Goal: Task Accomplishment & Management: Complete application form

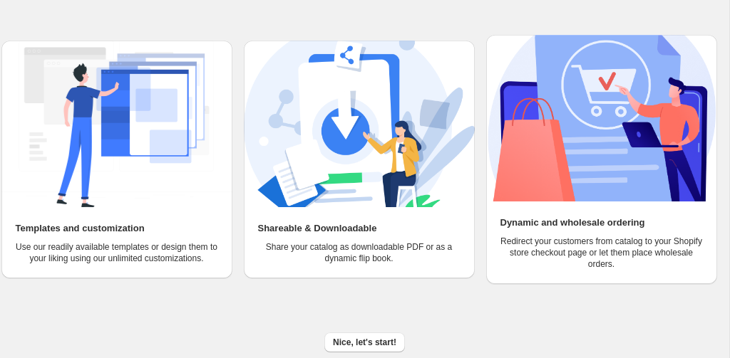
scroll to position [159, 0]
click at [366, 339] on span "Nice, let's start!" at bounding box center [364, 342] width 63 height 11
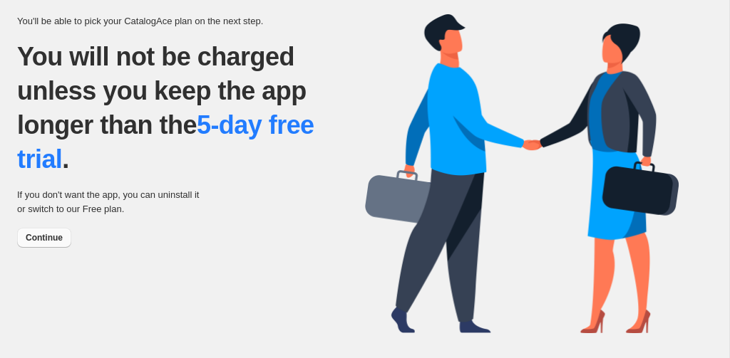
click at [55, 234] on span "Continue" at bounding box center [44, 237] width 37 height 11
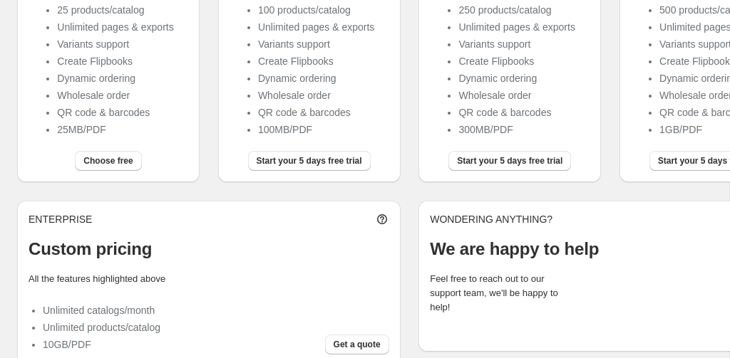
scroll to position [310, 0]
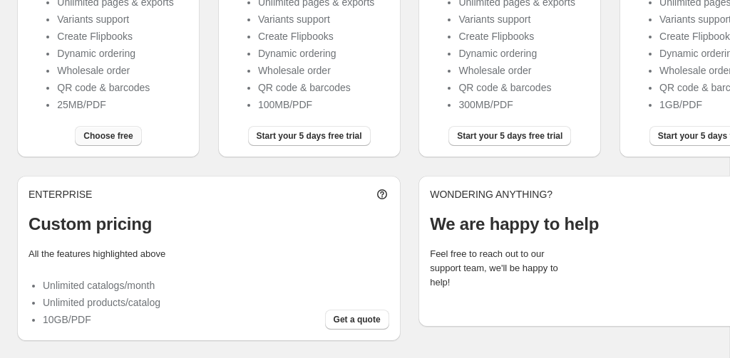
click at [122, 143] on button "Choose free" at bounding box center [108, 136] width 66 height 20
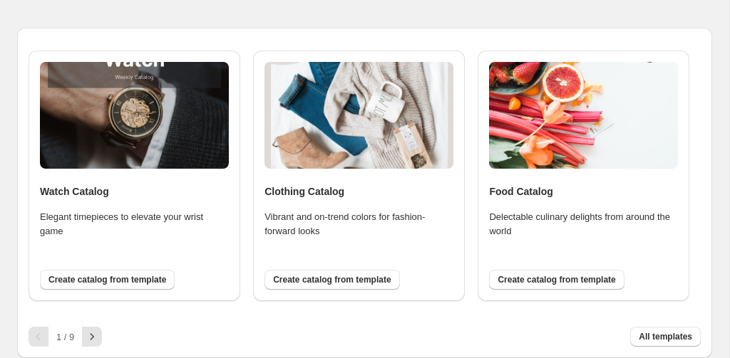
scroll to position [95, 0]
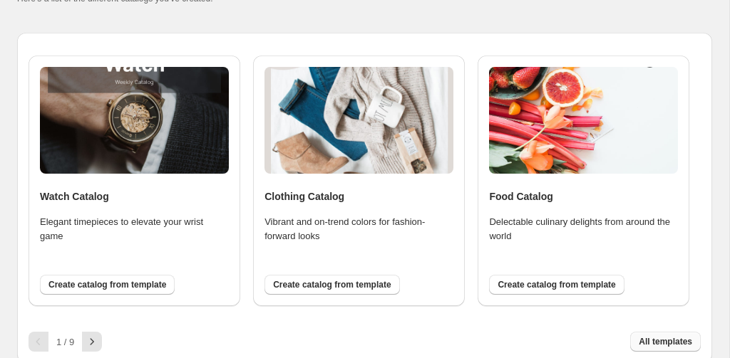
click at [660, 350] on button "All templates" at bounding box center [665, 342] width 71 height 20
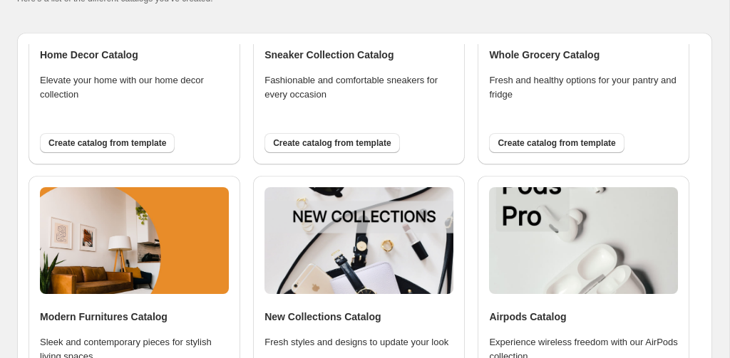
scroll to position [405, 0]
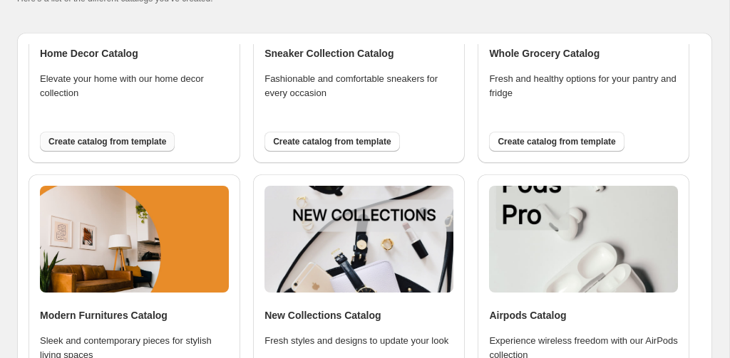
click at [132, 146] on span "Create catalog from template" at bounding box center [107, 141] width 118 height 11
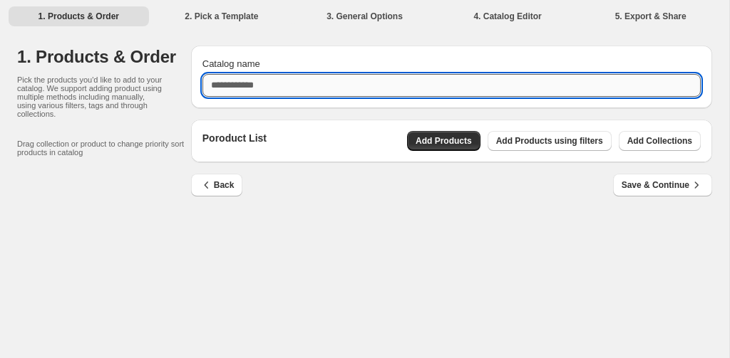
click at [243, 83] on input "Catalog name" at bounding box center [451, 85] width 498 height 23
click at [457, 142] on div "Poroduct List Add Products Add Products using filters Add Collections" at bounding box center [451, 141] width 521 height 43
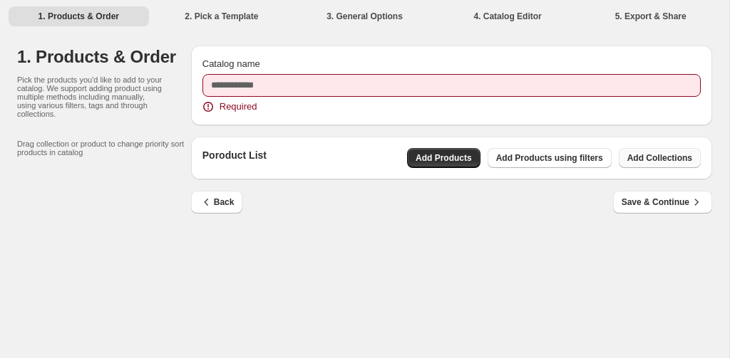
click at [663, 156] on span "Add Collections" at bounding box center [659, 157] width 65 height 11
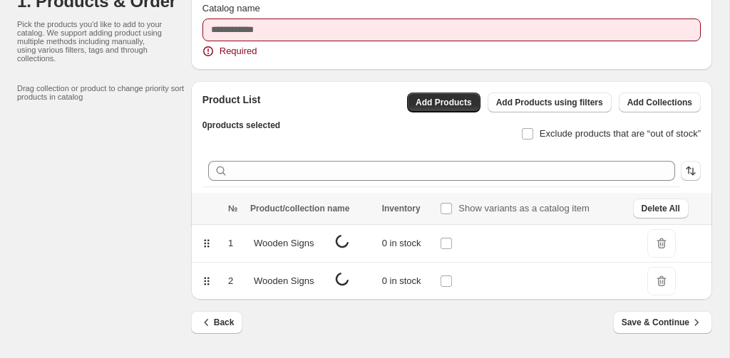
scroll to position [56, 0]
click at [352, 249] on icon at bounding box center [356, 244] width 14 height 14
click at [352, 249] on tbody "1 Wooden Signs 0 in stock DeleteIcon 2 Wooden Signs 1239 in stock DeleteIcon" at bounding box center [451, 263] width 521 height 76
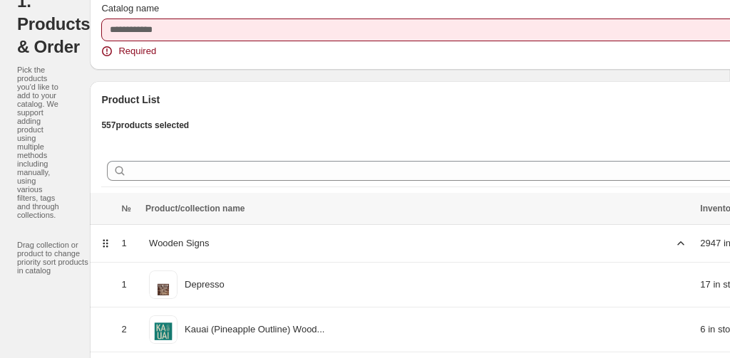
click at [459, 187] on div at bounding box center [552, 170] width 903 height 31
click at [642, 58] on div "Required" at bounding box center [562, 51] width 923 height 14
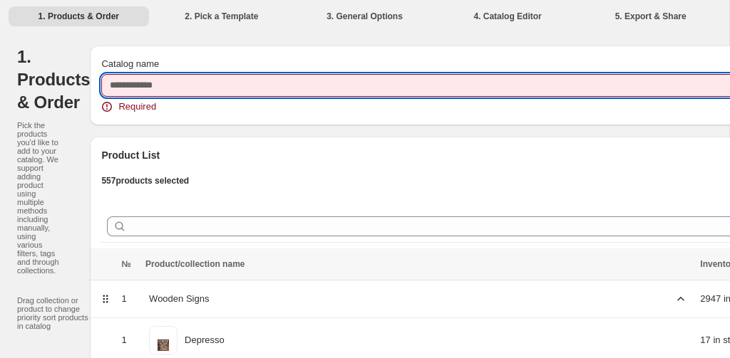
click at [337, 75] on input "Catalog name" at bounding box center [562, 85] width 923 height 23
click at [343, 76] on input "Catalog name" at bounding box center [562, 85] width 923 height 23
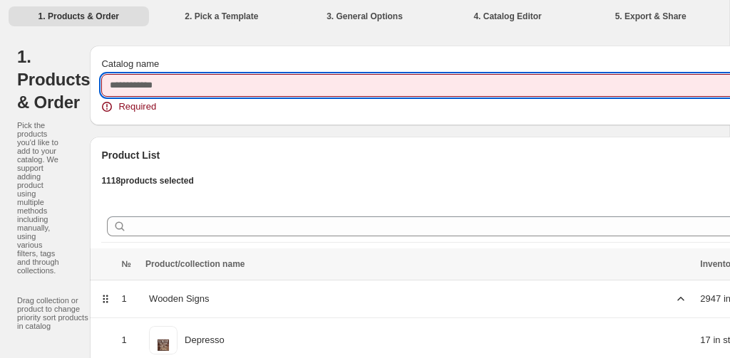
click at [165, 85] on input "Catalog name" at bounding box center [562, 85] width 923 height 23
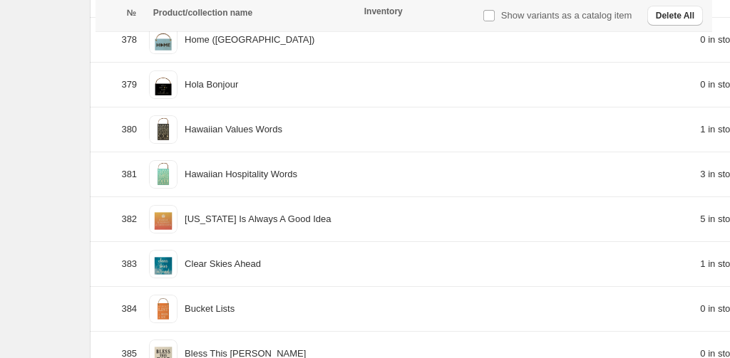
scroll to position [17972, 0]
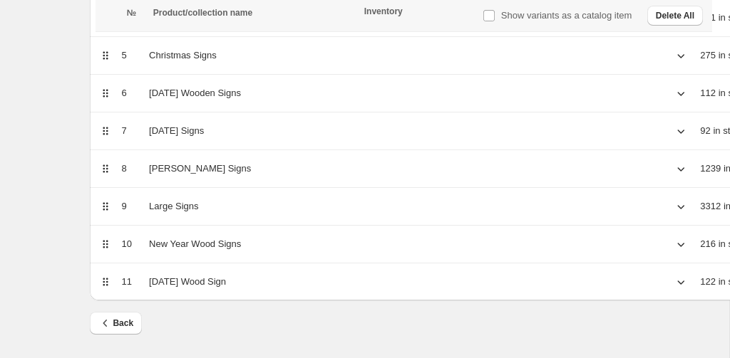
type input "****"
click at [673, 57] on icon at bounding box center [680, 55] width 14 height 14
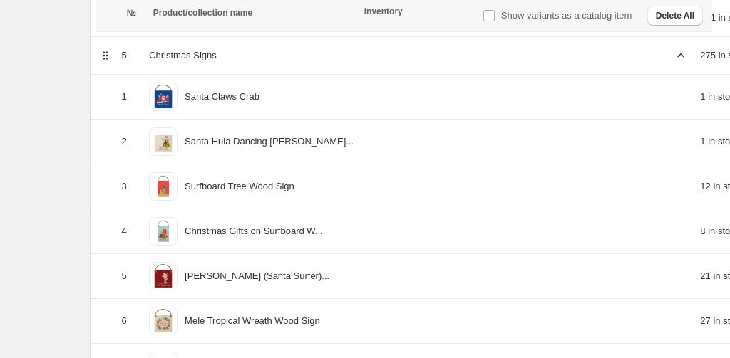
click at [673, 57] on icon at bounding box center [680, 55] width 14 height 14
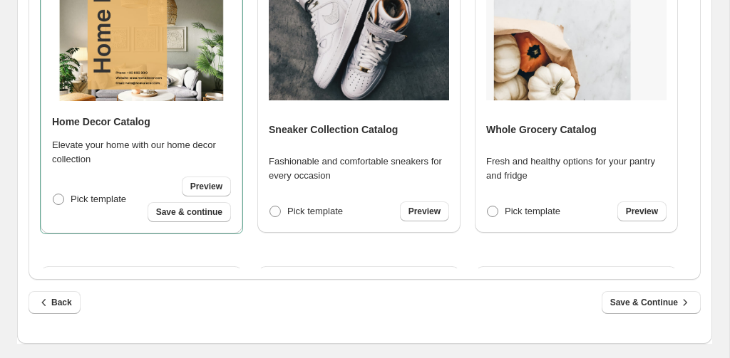
scroll to position [0, 0]
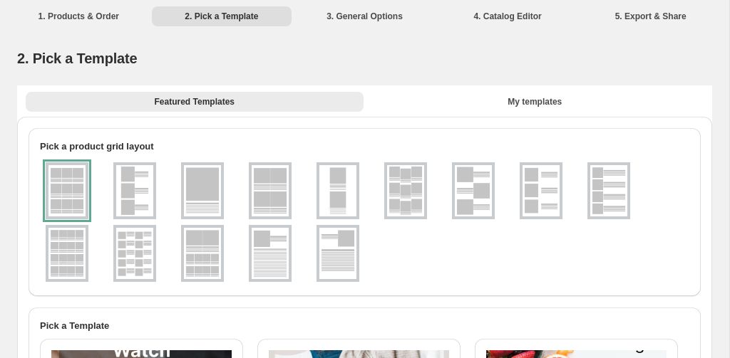
click at [128, 256] on img at bounding box center [134, 253] width 37 height 51
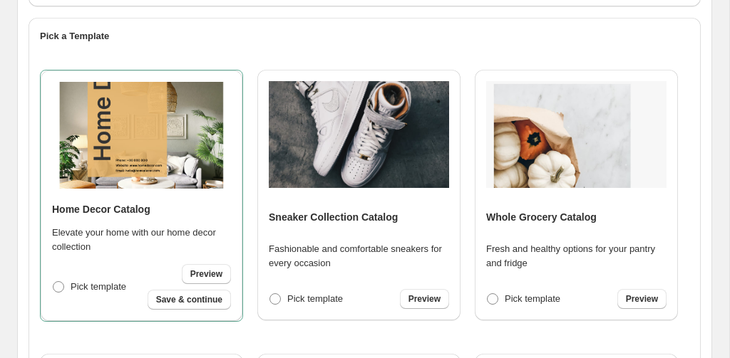
scroll to position [264, 0]
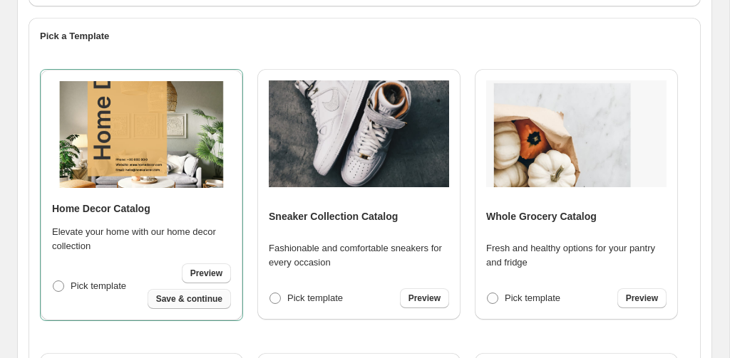
click at [192, 304] on span "Save & continue" at bounding box center [189, 299] width 66 height 11
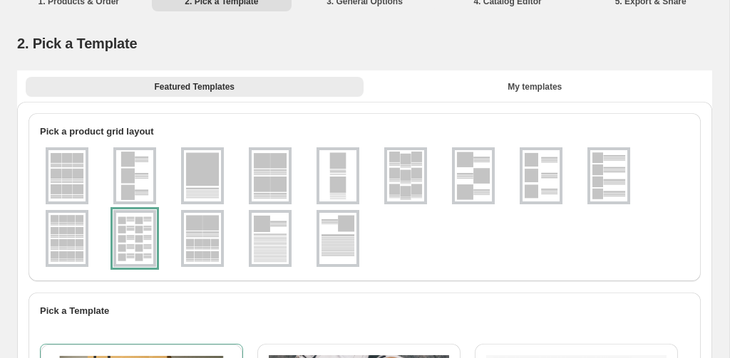
select select "**********"
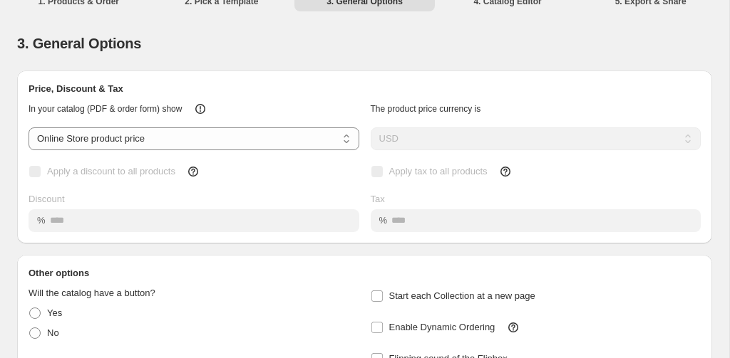
scroll to position [0, 0]
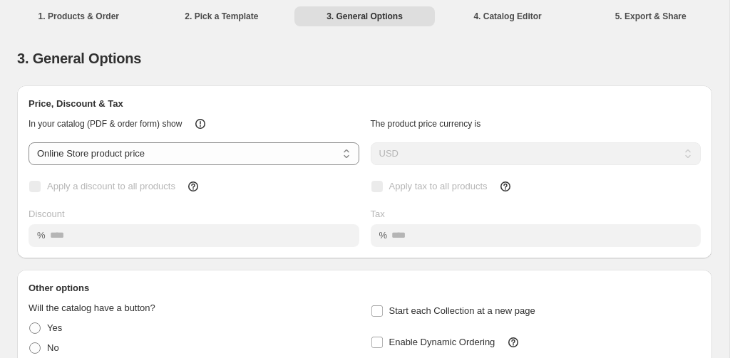
click at [249, 10] on li "2. Pick a Template" at bounding box center [222, 16] width 140 height 20
click at [233, 14] on li "2. Pick a Template" at bounding box center [222, 16] width 140 height 20
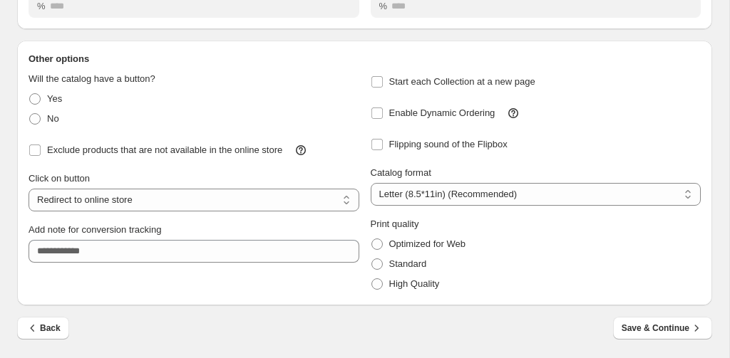
scroll to position [230, 0]
click at [39, 331] on icon "button" at bounding box center [33, 328] width 14 height 14
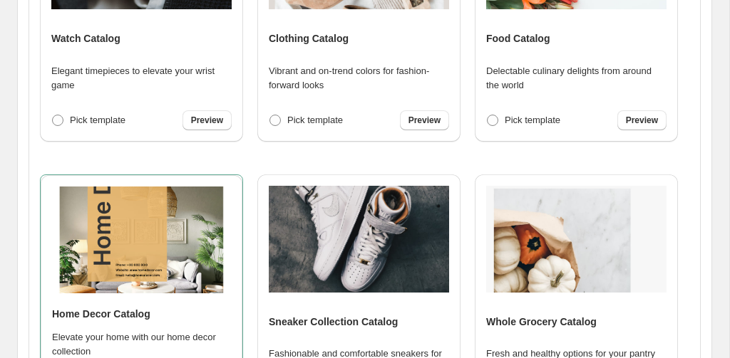
scroll to position [158, 0]
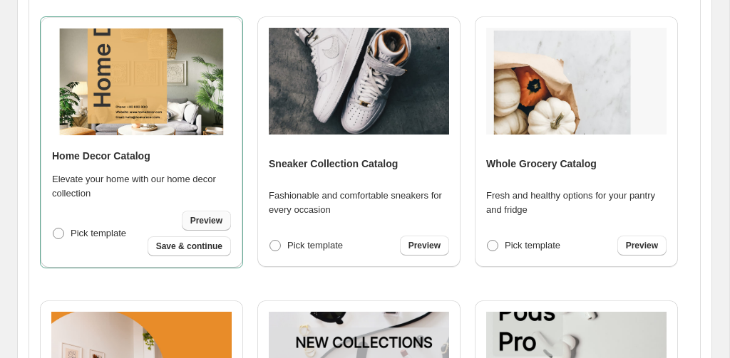
click at [210, 222] on span "Preview" at bounding box center [206, 220] width 32 height 11
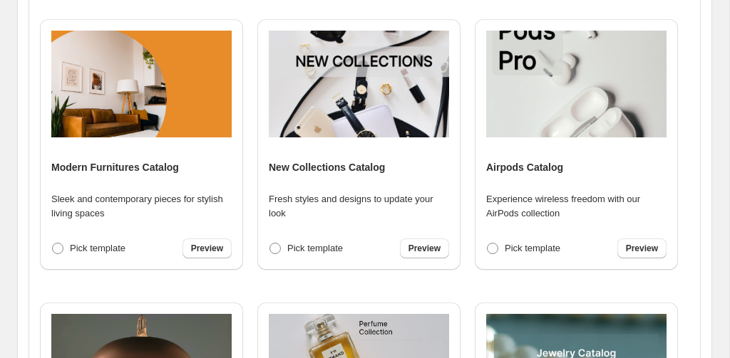
scroll to position [478, 0]
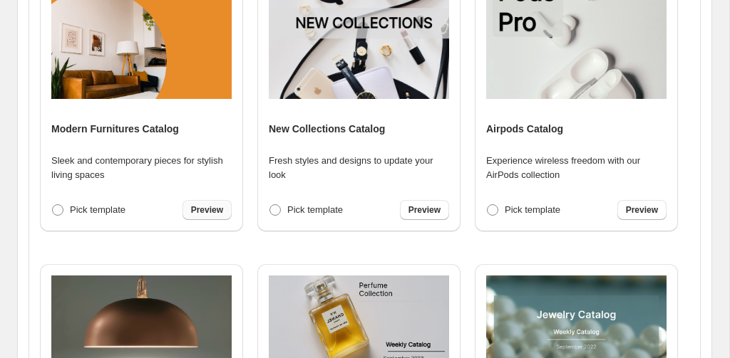
click at [203, 215] on span "Preview" at bounding box center [207, 209] width 32 height 11
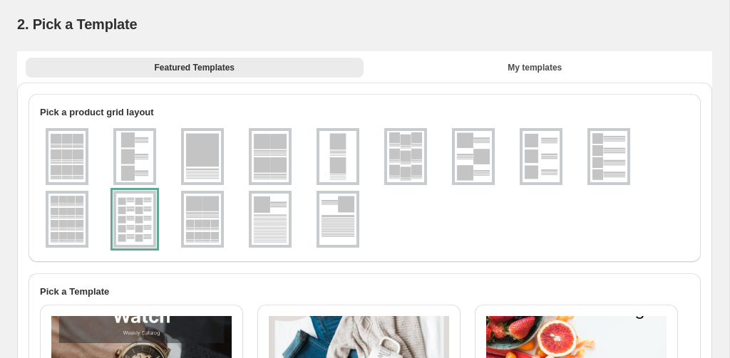
scroll to position [36, 0]
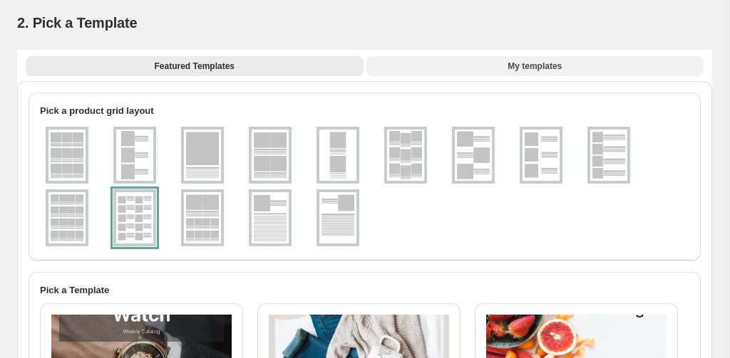
click at [498, 60] on button "My templates" at bounding box center [535, 66] width 338 height 20
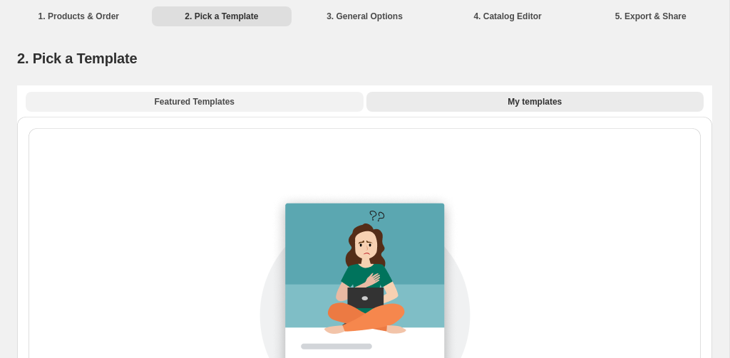
click at [248, 97] on button "Featured Templates" at bounding box center [195, 102] width 338 height 20
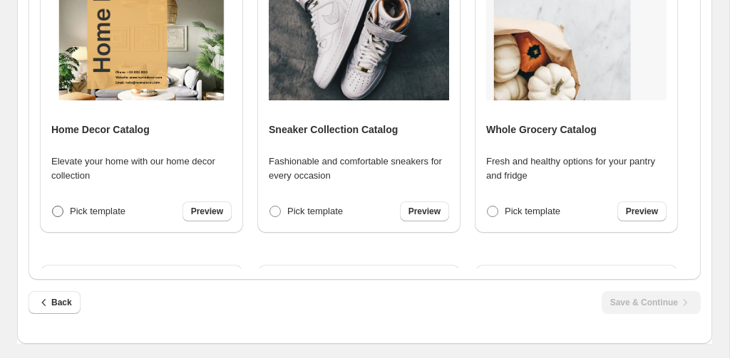
click at [68, 210] on label "Pick template" at bounding box center [88, 212] width 74 height 20
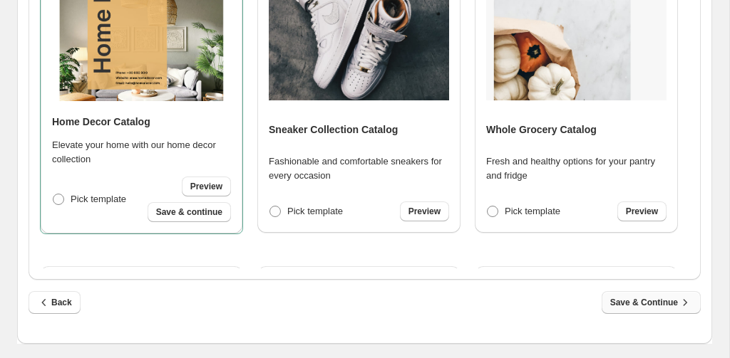
click at [660, 299] on span "Save & Continue" at bounding box center [651, 303] width 82 height 14
select select "**********"
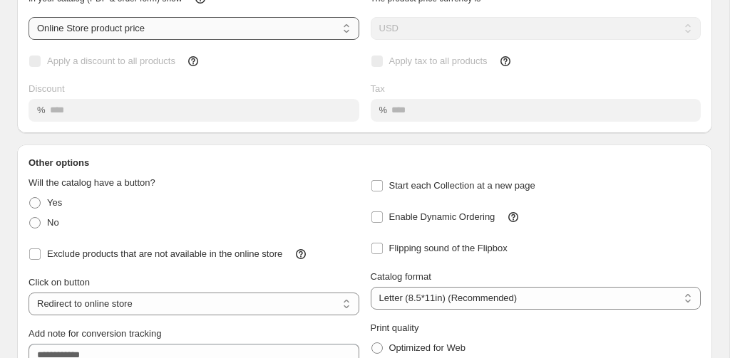
scroll to position [137, 0]
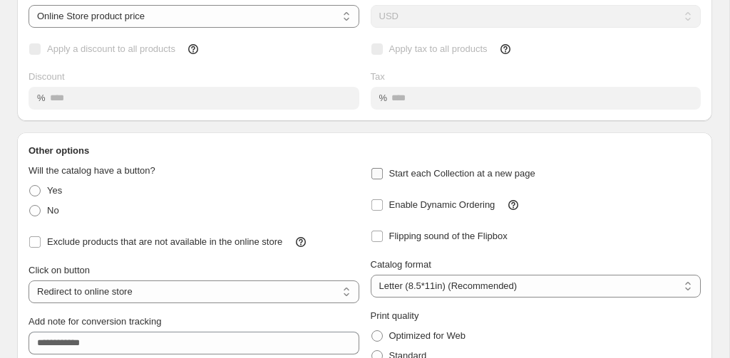
click at [445, 174] on span "Start each Collection at a new page" at bounding box center [462, 173] width 146 height 11
click at [430, 238] on span "Flipping sound of the Flipbox" at bounding box center [448, 236] width 118 height 11
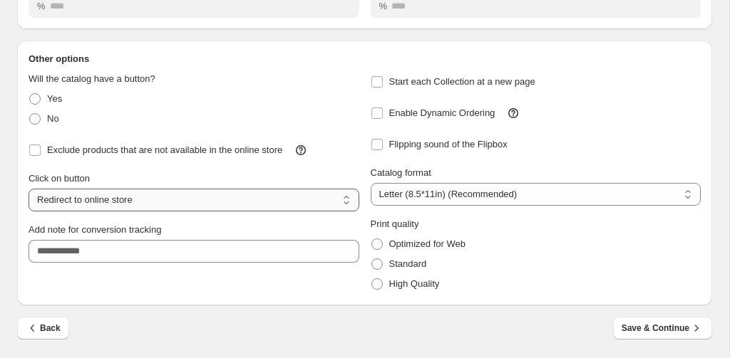
scroll to position [230, 0]
click at [407, 289] on span "High Quality" at bounding box center [414, 284] width 51 height 11
click at [418, 244] on span "Optimized for Web" at bounding box center [427, 244] width 76 height 11
click at [651, 322] on span "Save & Continue" at bounding box center [662, 328] width 82 height 14
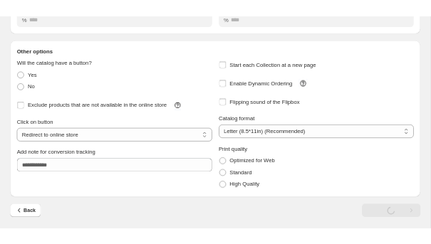
scroll to position [0, 0]
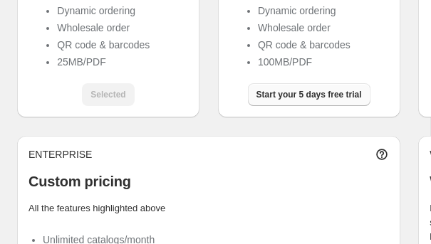
scroll to position [346, 0]
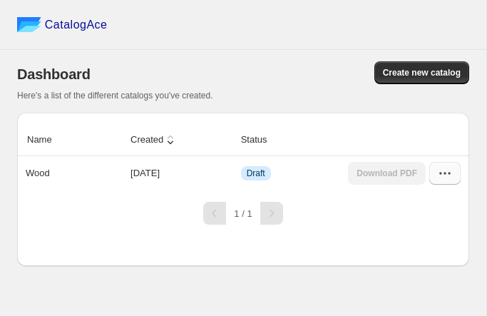
click at [430, 176] on icon "button" at bounding box center [444, 173] width 14 height 14
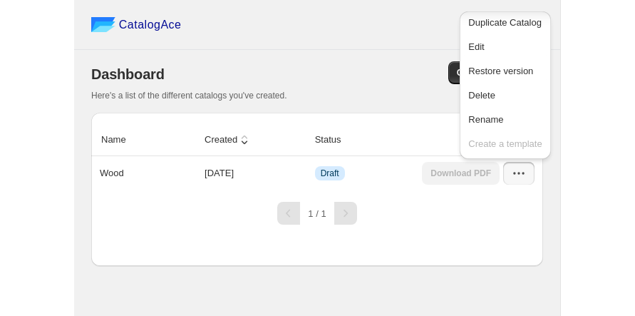
scroll to position [53, 0]
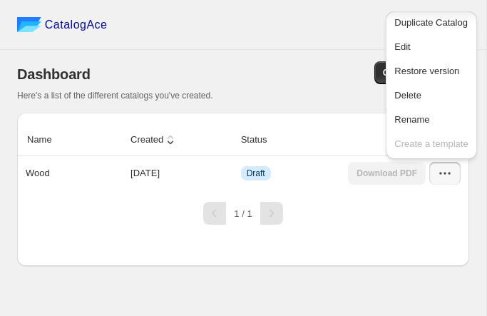
click at [172, 56] on div "Dashboard Create new catalog Here's a list of the different catalogs you've cre…" at bounding box center [243, 81] width 452 height 63
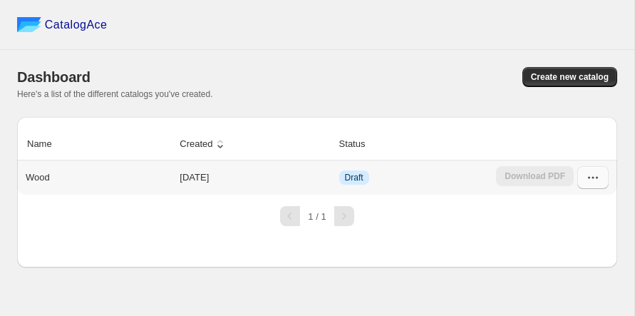
click at [430, 177] on button "button" at bounding box center [592, 177] width 31 height 23
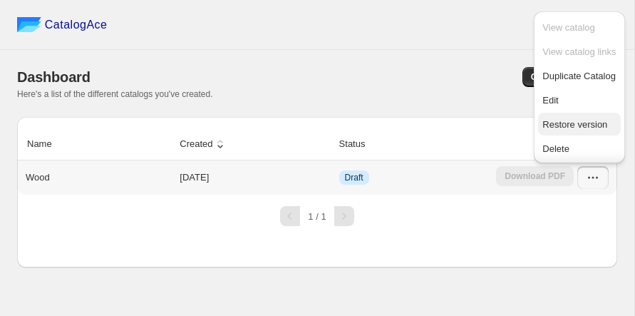
click at [430, 119] on span "Restore version" at bounding box center [574, 124] width 65 height 11
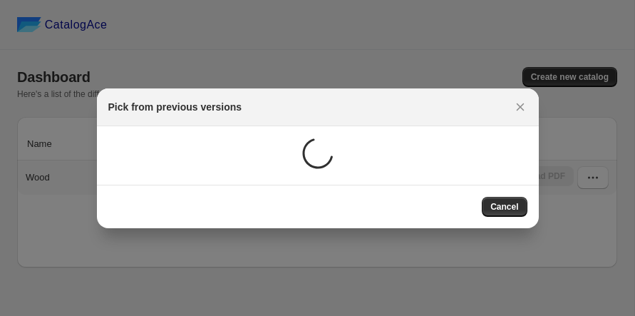
click at [430, 139] on div ":r7:" at bounding box center [312, 149] width 430 height 47
click at [430, 197] on button "Cancel" at bounding box center [504, 207] width 45 height 20
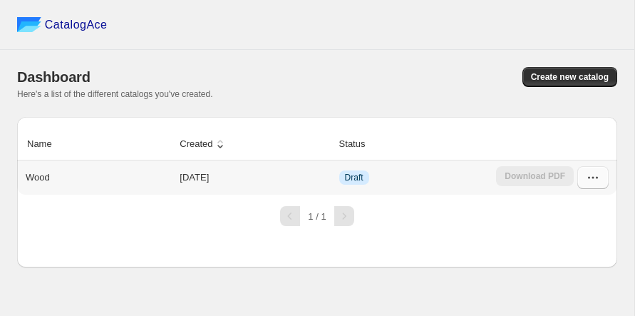
click at [430, 175] on icon "button" at bounding box center [593, 177] width 14 height 14
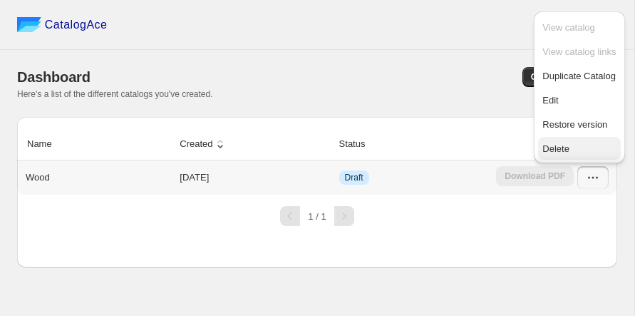
click at [430, 143] on span "Delete" at bounding box center [555, 148] width 27 height 11
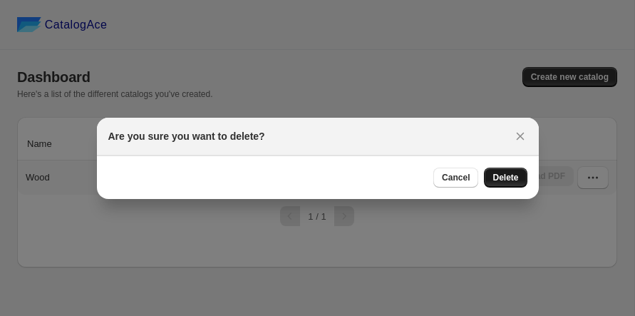
click at [430, 174] on span "Delete" at bounding box center [505, 177] width 26 height 11
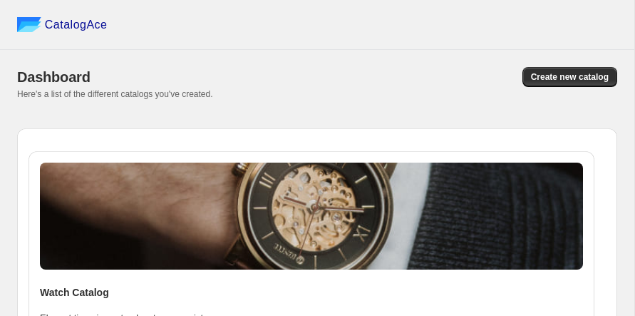
click at [430, 73] on span "Create new catalog" at bounding box center [570, 76] width 78 height 11
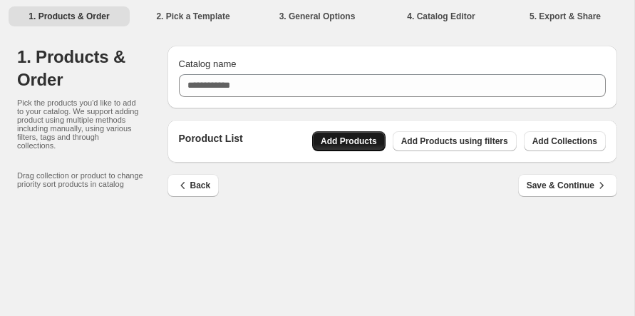
click at [361, 137] on span "Add Products" at bounding box center [349, 140] width 56 height 11
click at [430, 140] on span "Add Collections" at bounding box center [564, 140] width 65 height 11
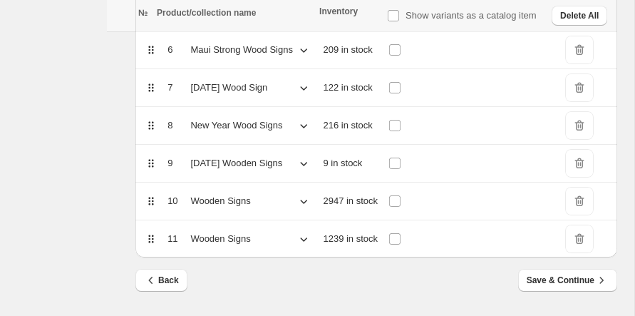
scroll to position [421, 0]
click at [430, 244] on span "Save & Continue" at bounding box center [567, 280] width 82 height 14
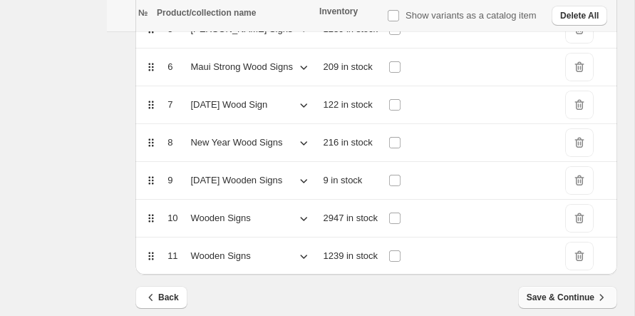
click at [430, 244] on button "Save & Continue" at bounding box center [567, 297] width 99 height 23
click at [430, 244] on span "Save & Continue" at bounding box center [567, 297] width 82 height 14
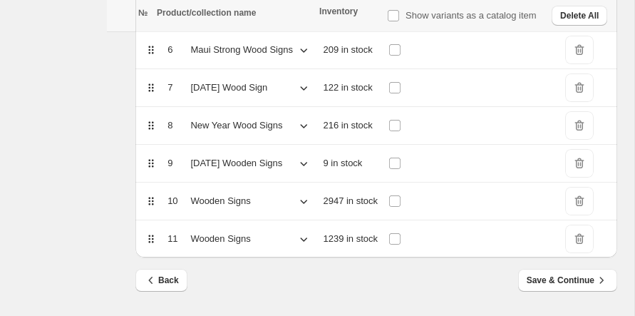
scroll to position [438, 0]
click at [430, 244] on span "Save & Continue" at bounding box center [567, 280] width 82 height 14
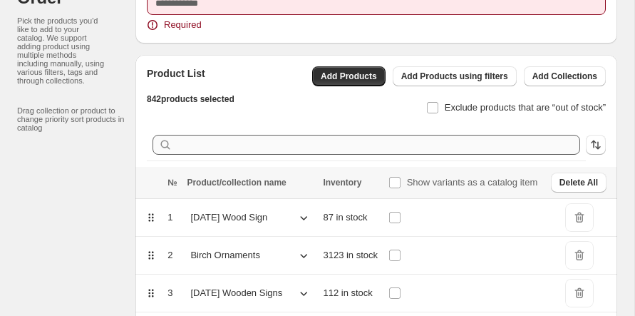
scroll to position [73, 0]
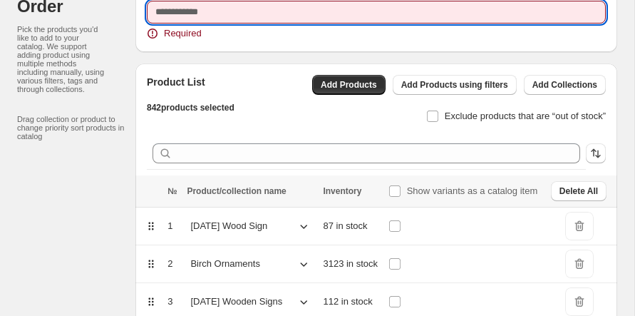
click at [160, 21] on input "Catalog name" at bounding box center [376, 12] width 459 height 23
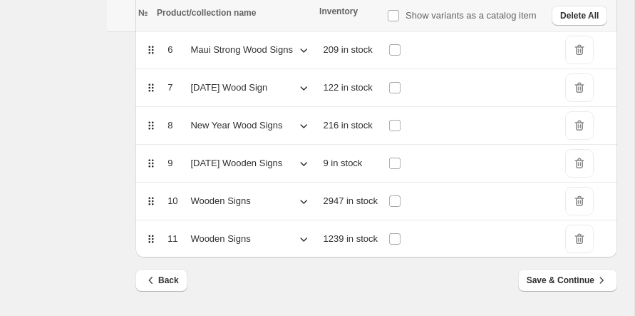
scroll to position [421, 0]
type input "**********"
click at [430, 244] on span "Save & Continue" at bounding box center [567, 280] width 82 height 14
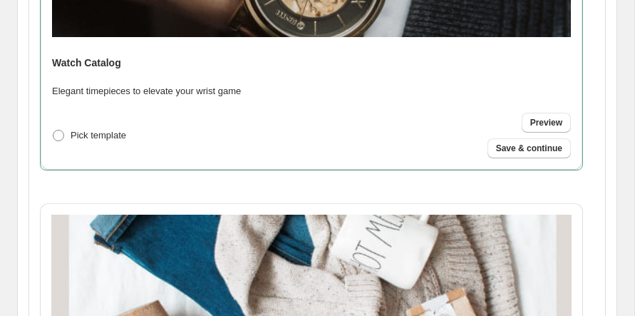
scroll to position [0, 0]
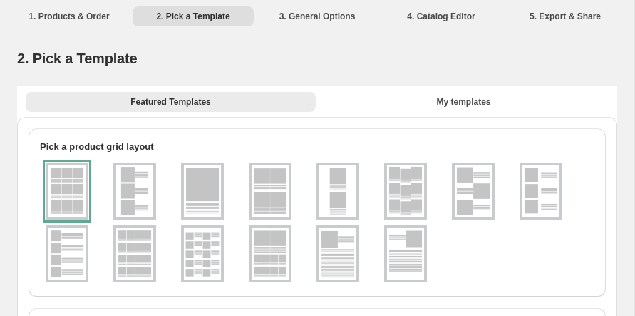
click at [198, 190] on img at bounding box center [202, 190] width 37 height 51
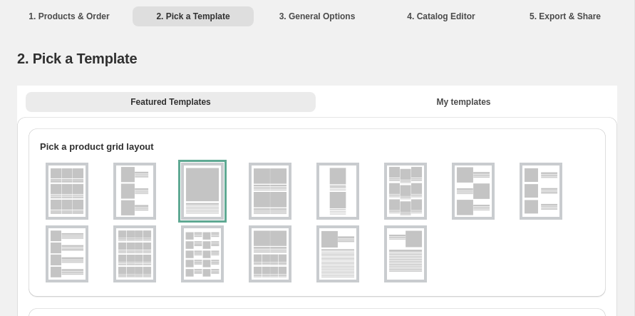
click at [209, 208] on div at bounding box center [202, 190] width 43 height 57
click at [135, 182] on img at bounding box center [134, 190] width 37 height 51
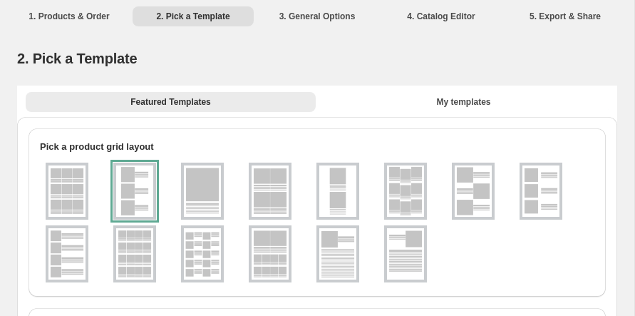
click at [227, 129] on div "Pick a product grid layout" at bounding box center [316, 141] width 577 height 26
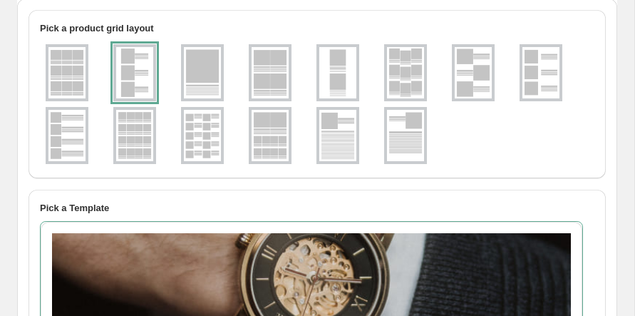
scroll to position [132, 0]
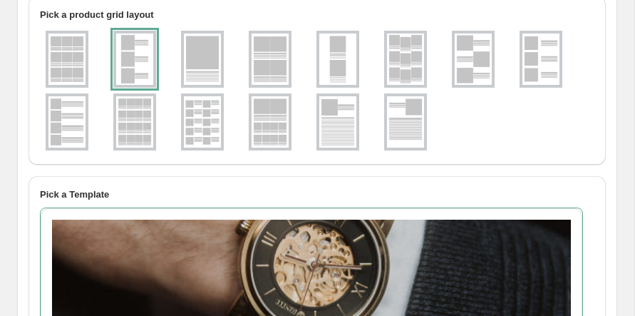
click at [269, 119] on img at bounding box center [269, 121] width 37 height 51
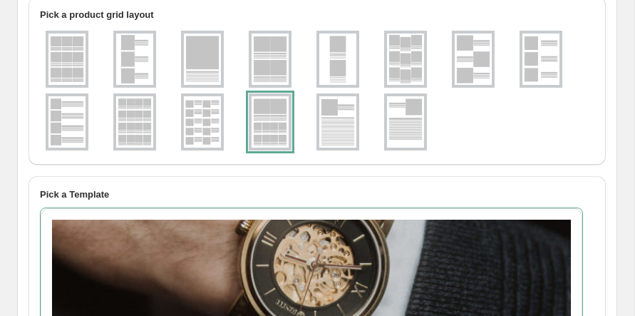
click at [201, 142] on img at bounding box center [202, 121] width 37 height 51
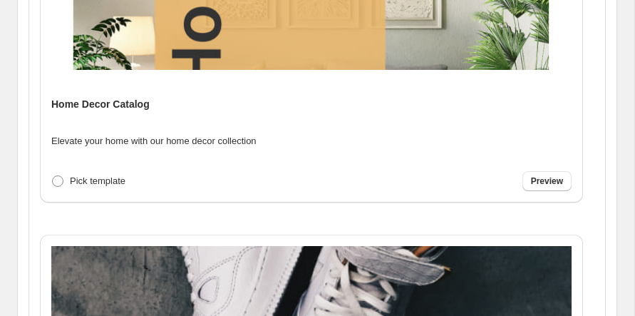
scroll to position [673, 0]
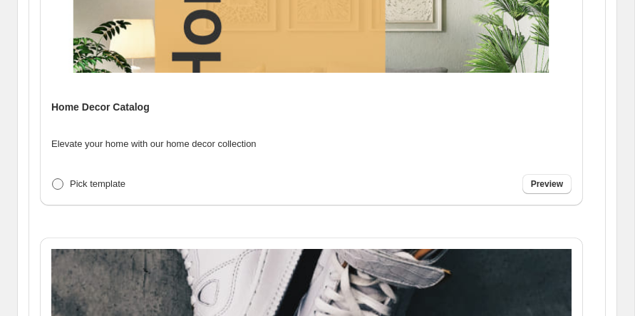
click at [96, 182] on span "Pick template" at bounding box center [98, 183] width 56 height 11
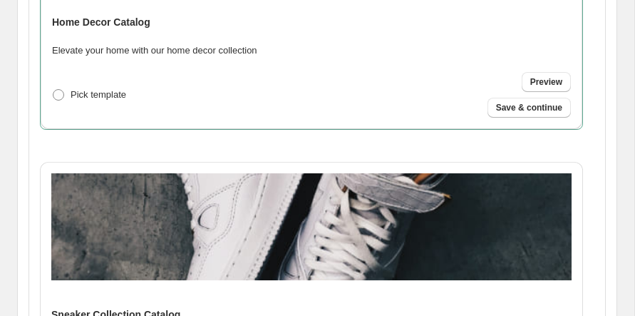
scroll to position [697, 0]
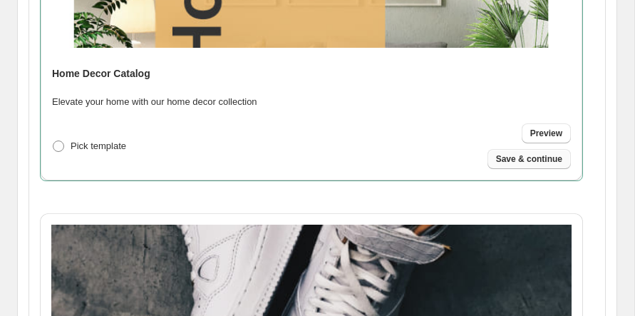
click at [430, 163] on span "Save & continue" at bounding box center [529, 158] width 66 height 11
select select "**********"
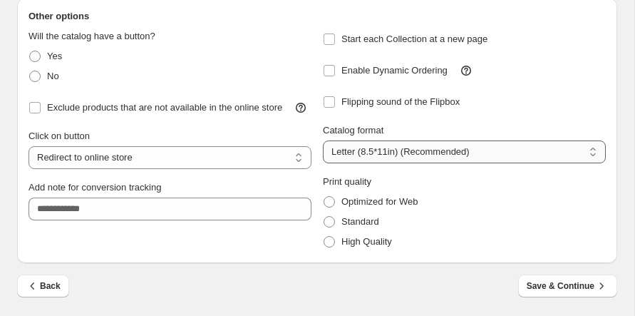
scroll to position [273, 0]
click at [348, 100] on span "Flipping sound of the Flipbox" at bounding box center [400, 101] width 118 height 11
click at [349, 194] on span "Optimized for Web" at bounding box center [379, 201] width 76 height 14
click at [430, 244] on span "Save & Continue" at bounding box center [567, 286] width 82 height 14
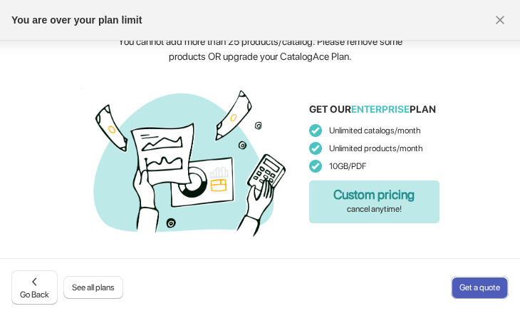
scroll to position [18, 0]
click at [33, 244] on span "Go Back" at bounding box center [34, 287] width 29 height 26
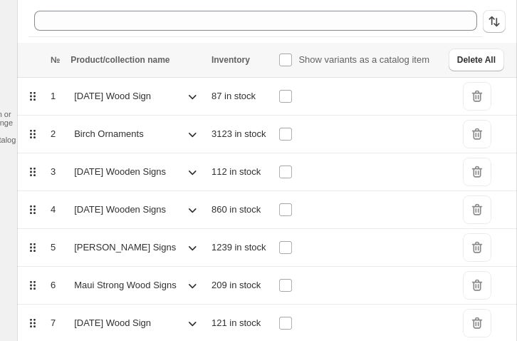
scroll to position [185, 87]
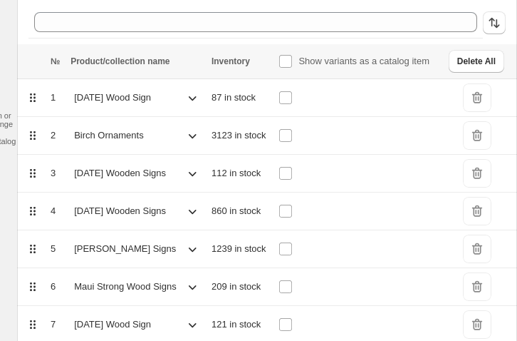
click at [430, 93] on span "DeleteIcon" at bounding box center [477, 97] width 28 height 28
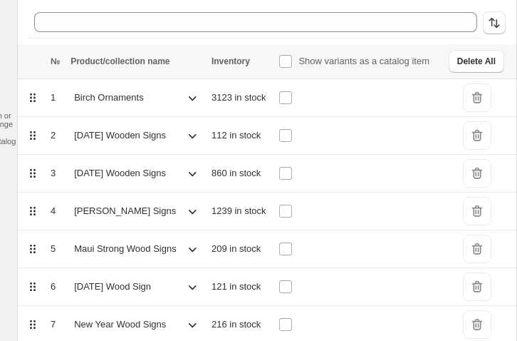
click at [430, 93] on span "DeleteIcon" at bounding box center [477, 97] width 28 height 28
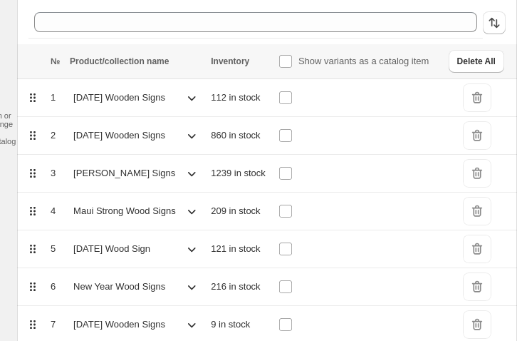
click at [430, 93] on span "DeleteIcon" at bounding box center [477, 97] width 28 height 28
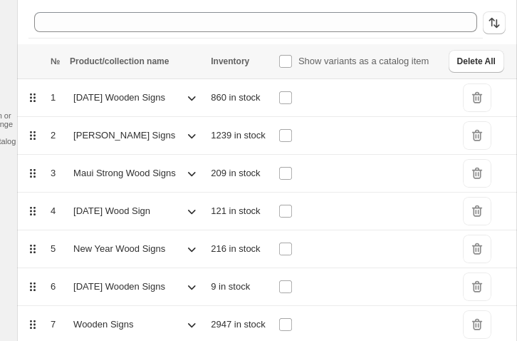
click at [430, 93] on span "DeleteIcon" at bounding box center [477, 97] width 28 height 28
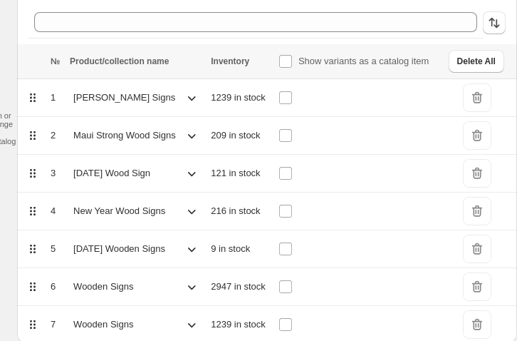
click at [430, 133] on span "DeleteIcon" at bounding box center [477, 135] width 28 height 28
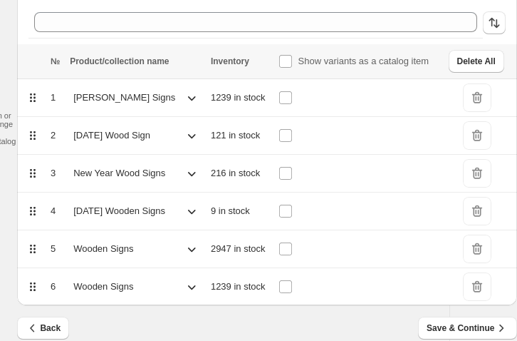
click at [430, 133] on span "DeleteIcon" at bounding box center [477, 135] width 28 height 28
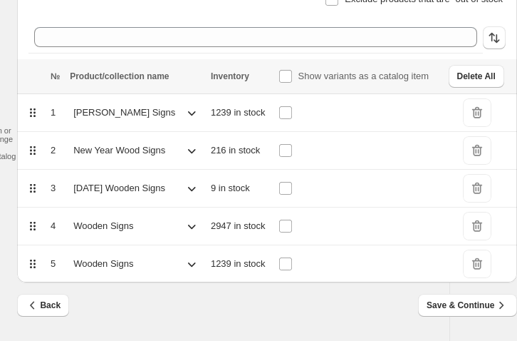
scroll to position [170, 87]
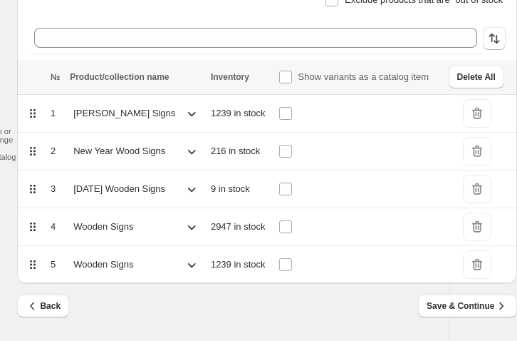
click at [430, 133] on td "DeleteIcon" at bounding box center [481, 152] width 73 height 38
click at [430, 187] on span "DeleteIcon" at bounding box center [477, 189] width 28 height 28
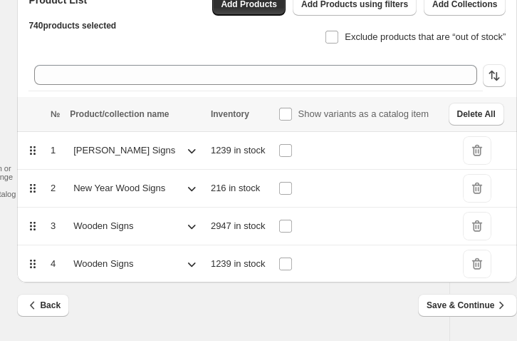
scroll to position [132, 76]
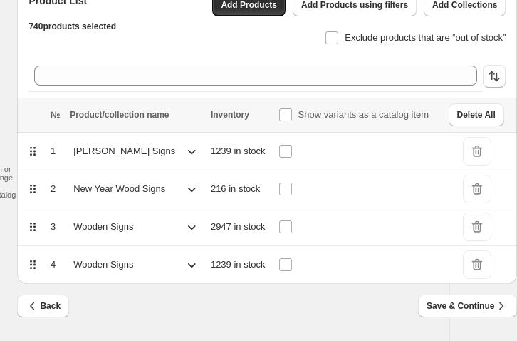
click at [430, 186] on span "DeleteIcon" at bounding box center [477, 189] width 28 height 28
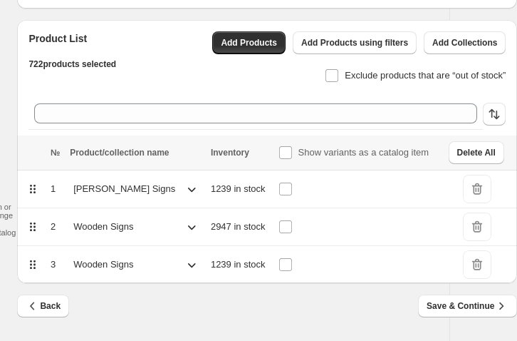
click at [430, 190] on span "DeleteIcon" at bounding box center [477, 189] width 28 height 28
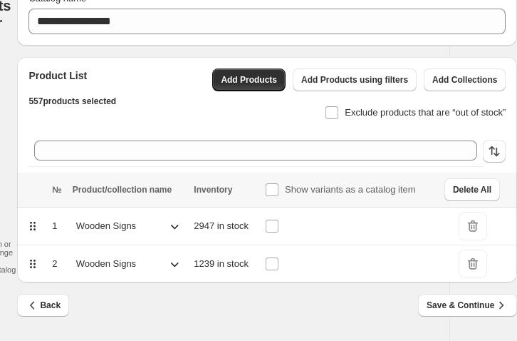
scroll to position [56, 76]
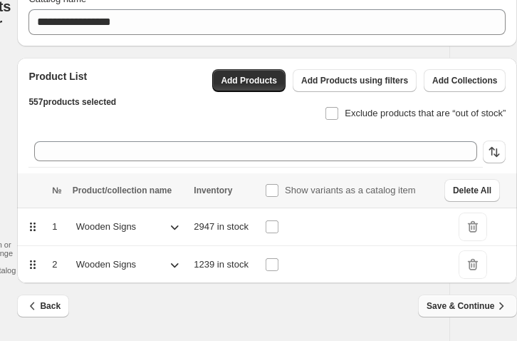
click at [430, 244] on span "Save & Continue" at bounding box center [468, 306] width 82 height 14
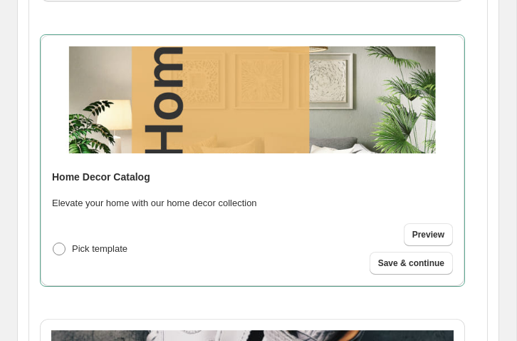
scroll to position [687, 0]
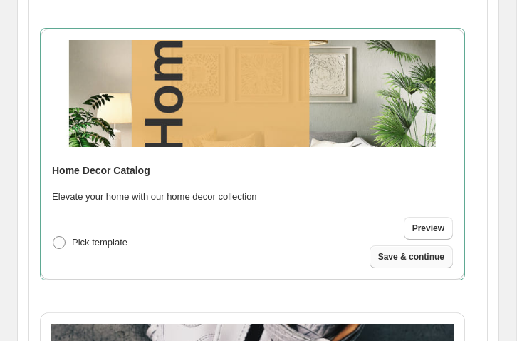
click at [403, 244] on span "Save & continue" at bounding box center [411, 256] width 66 height 11
select select "**********"
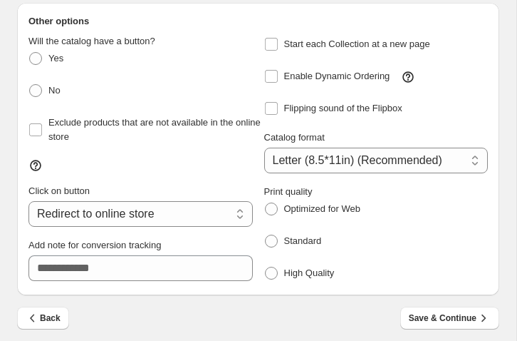
scroll to position [265, 0]
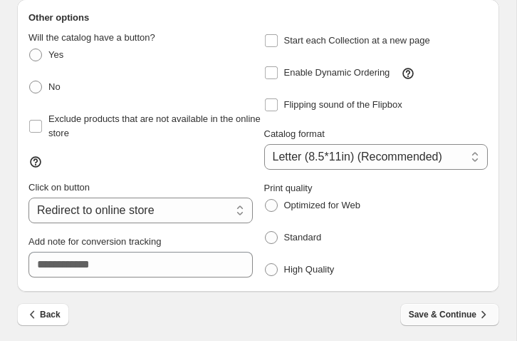
click at [430, 244] on button "Save & Continue" at bounding box center [449, 314] width 99 height 23
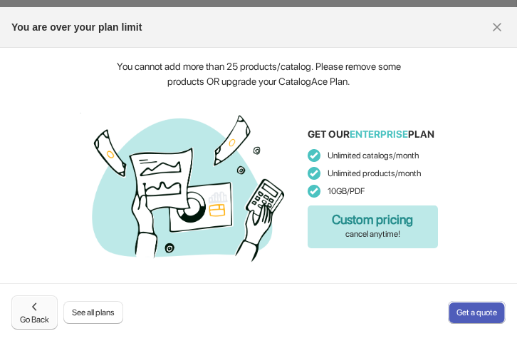
click at [35, 244] on icon ":r40:" at bounding box center [35, 306] width 14 height 14
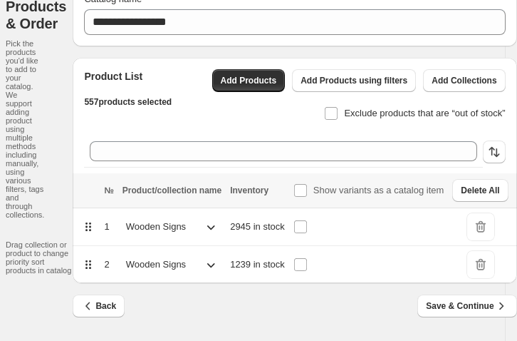
scroll to position [56, 35]
click at [430, 244] on span "DeleteIcon" at bounding box center [481, 264] width 28 height 28
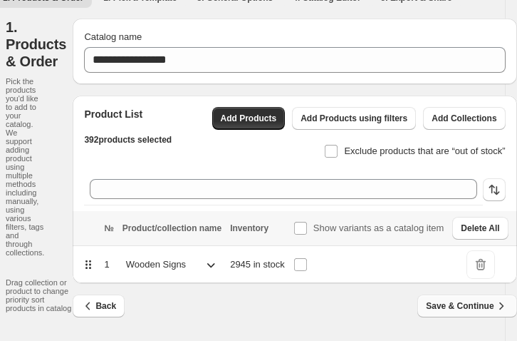
click at [430, 244] on span "Save & Continue" at bounding box center [467, 306] width 82 height 14
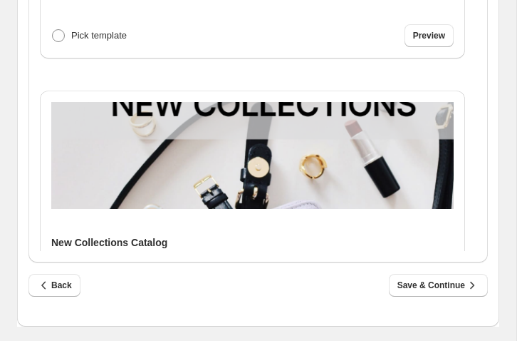
scroll to position [1609, 0]
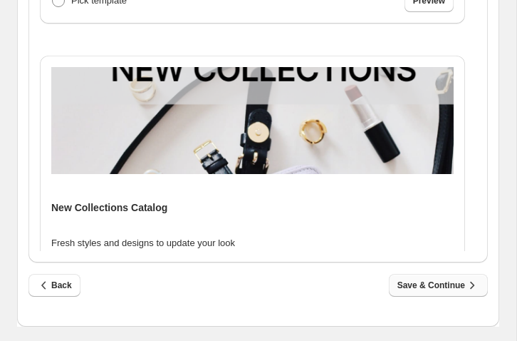
click at [420, 244] on button "Save & Continue" at bounding box center [438, 285] width 99 height 23
select select "**********"
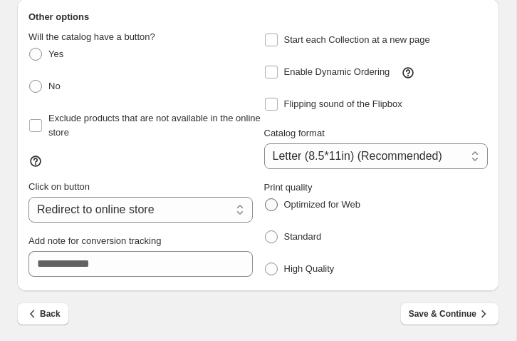
scroll to position [265, 0]
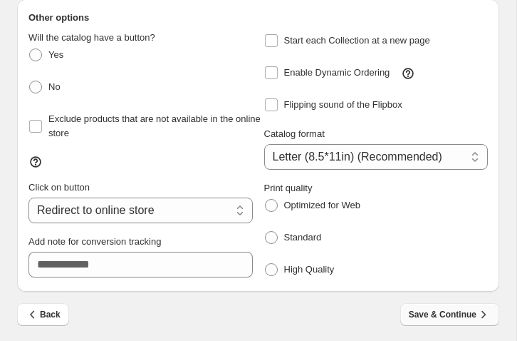
click at [422, 244] on button "Save & Continue" at bounding box center [449, 314] width 99 height 23
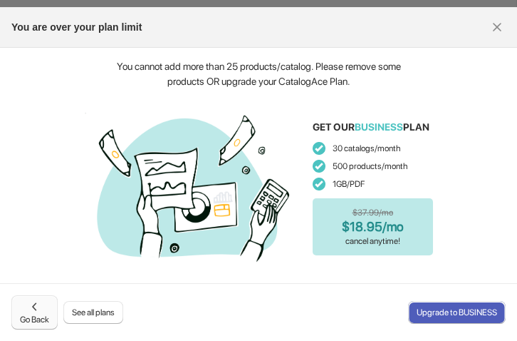
click at [30, 244] on icon ":r40:" at bounding box center [35, 306] width 14 height 14
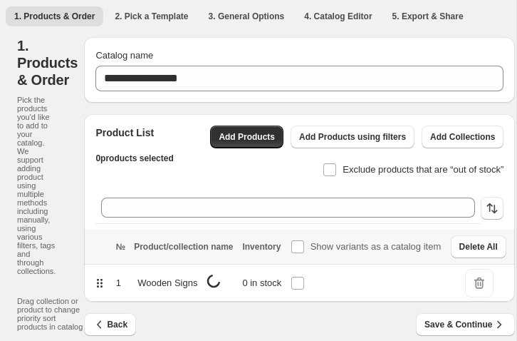
click at [430, 244] on span "DeleteIcon" at bounding box center [479, 283] width 28 height 28
